Goal: Information Seeking & Learning: Learn about a topic

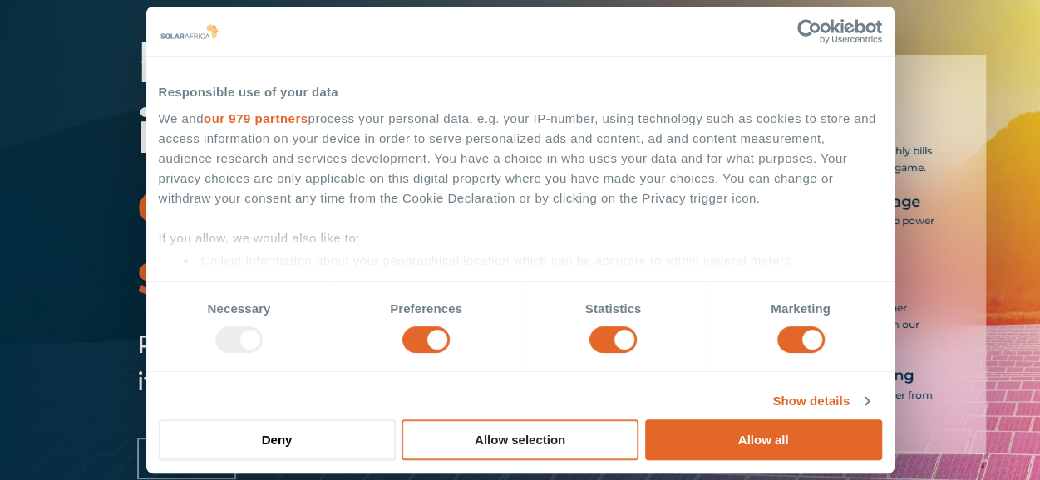
click at [509, 448] on button "Allow selection" at bounding box center [519, 440] width 237 height 41
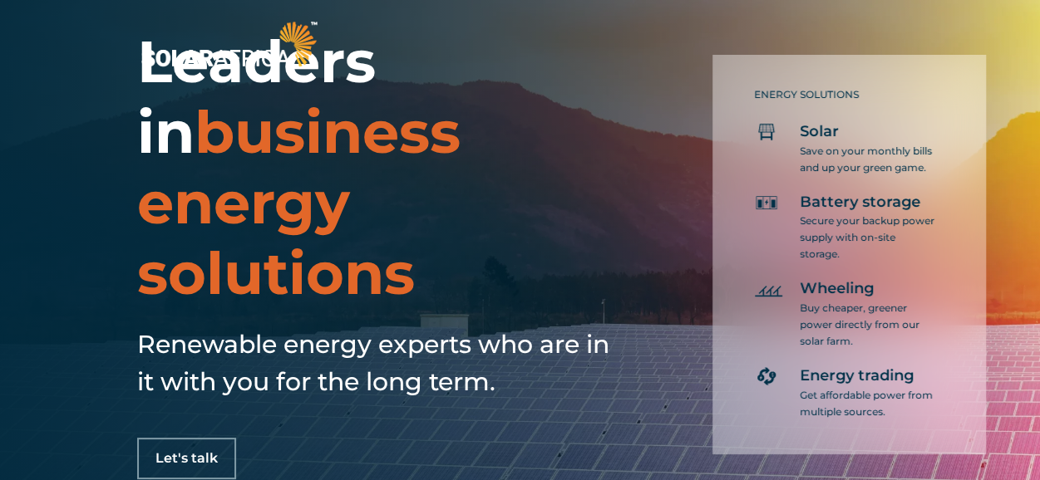
click at [547, 74] on div at bounding box center [520, 44] width 1040 height 88
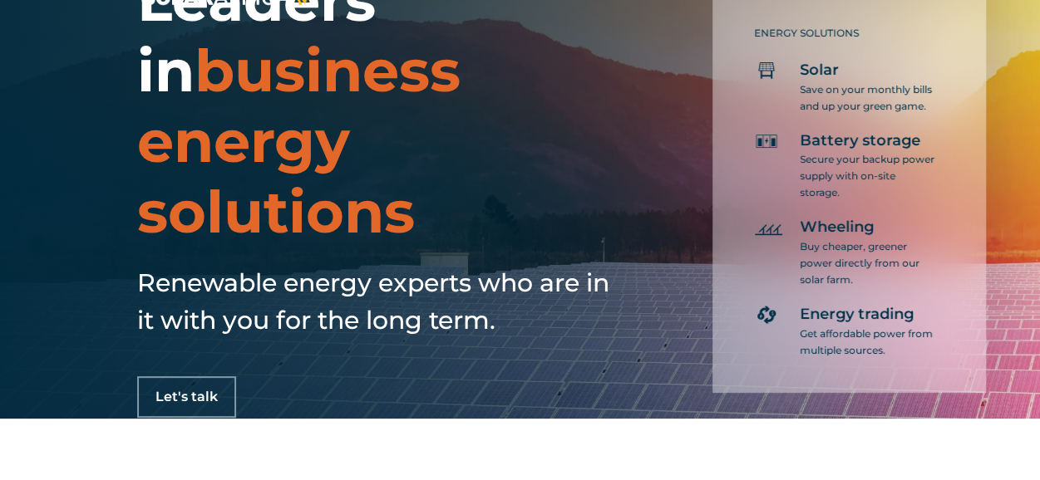
scroll to position [83, 0]
